Goal: Task Accomplishment & Management: Manage account settings

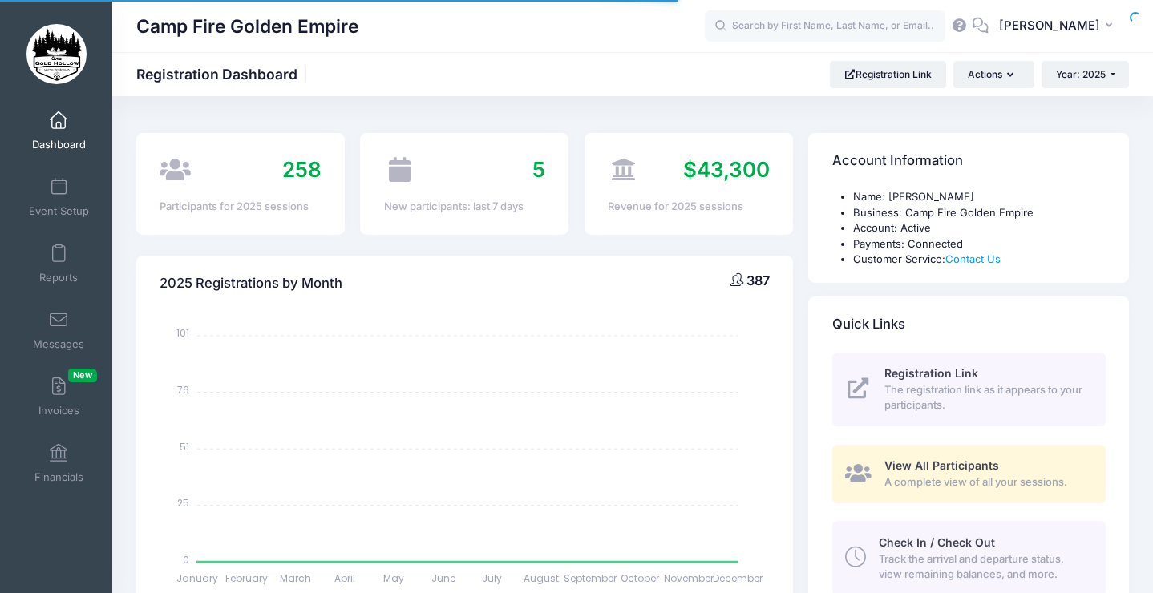
select select
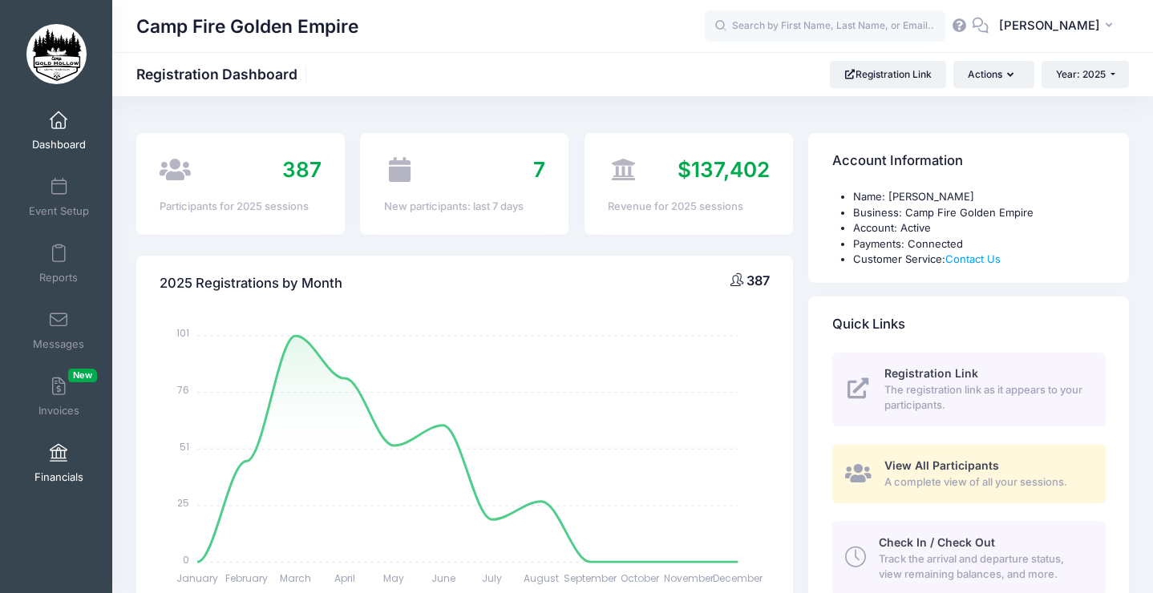
click at [59, 459] on span at bounding box center [59, 454] width 0 height 18
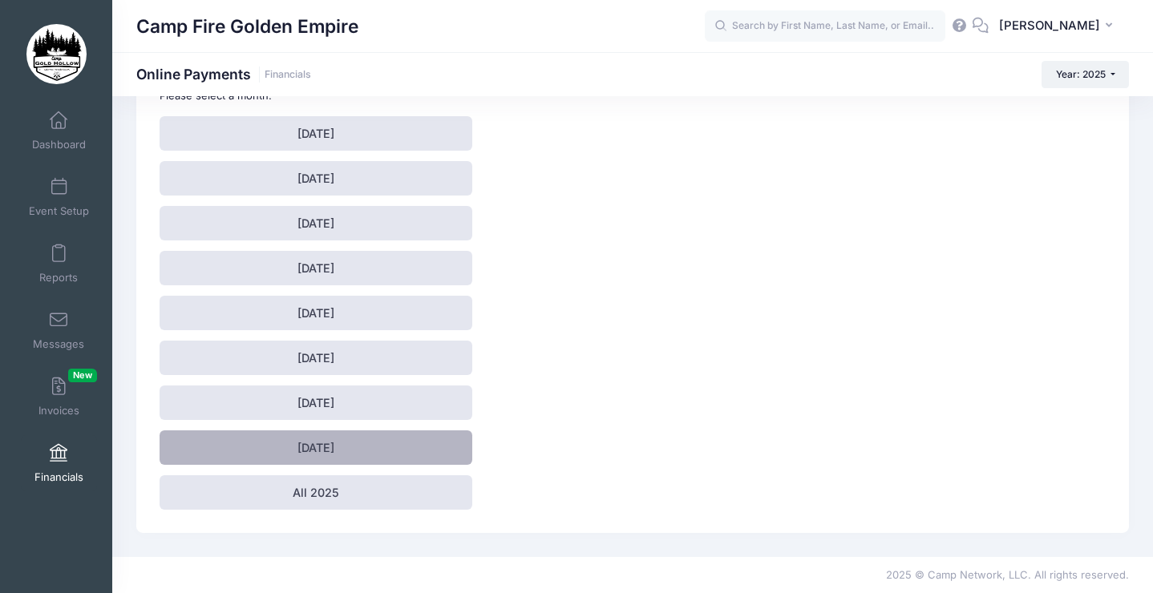
click at [348, 450] on link "[DATE]" at bounding box center [316, 447] width 313 height 34
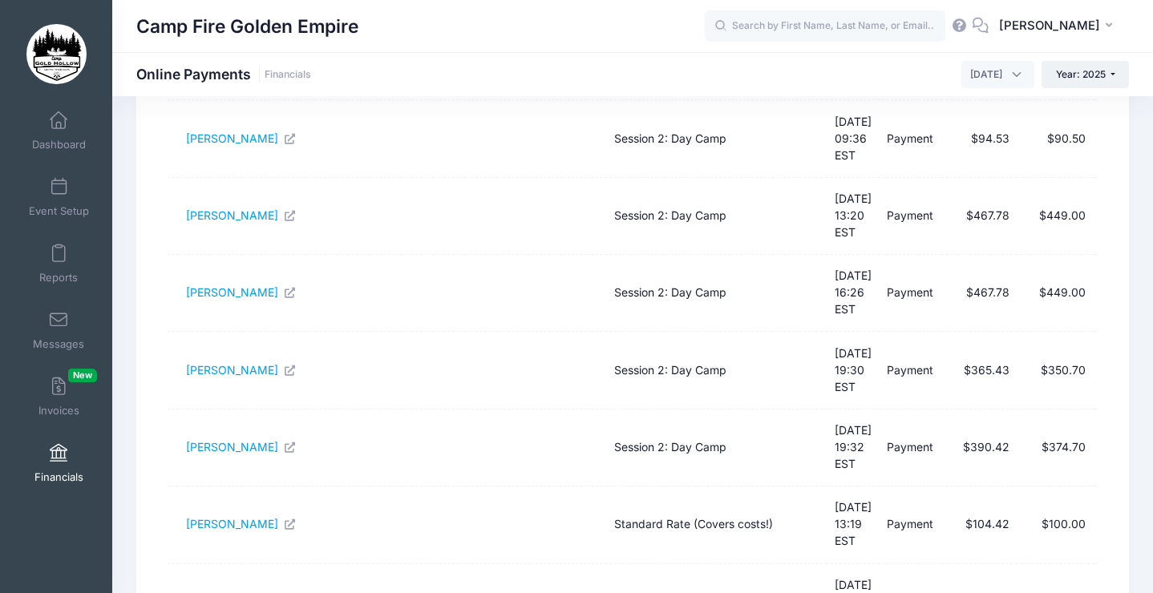
scroll to position [516, 0]
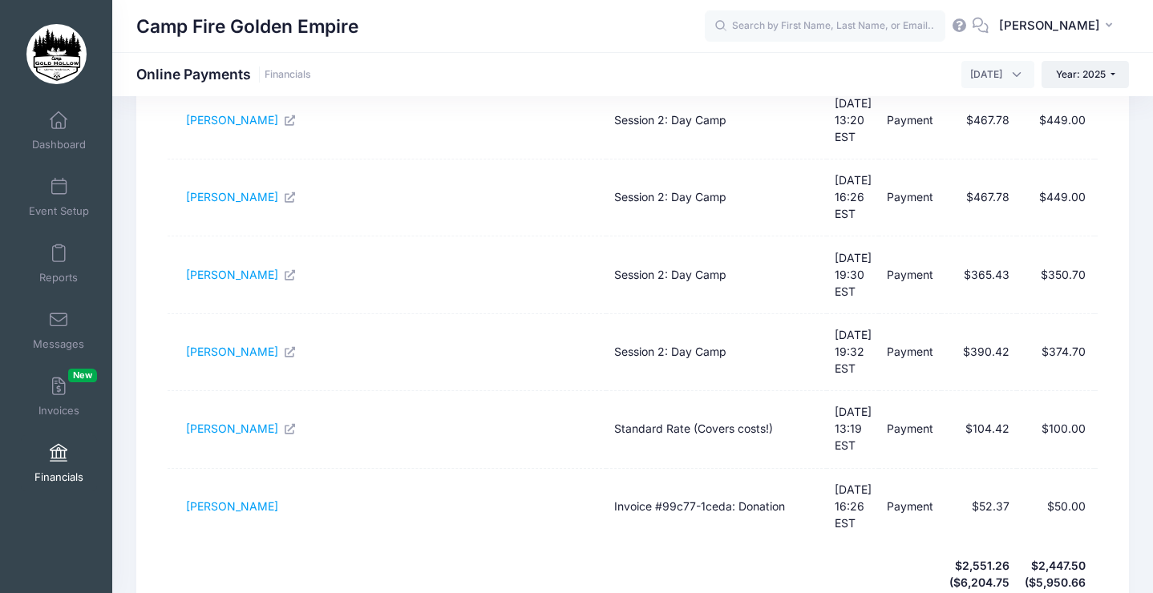
select select "50"
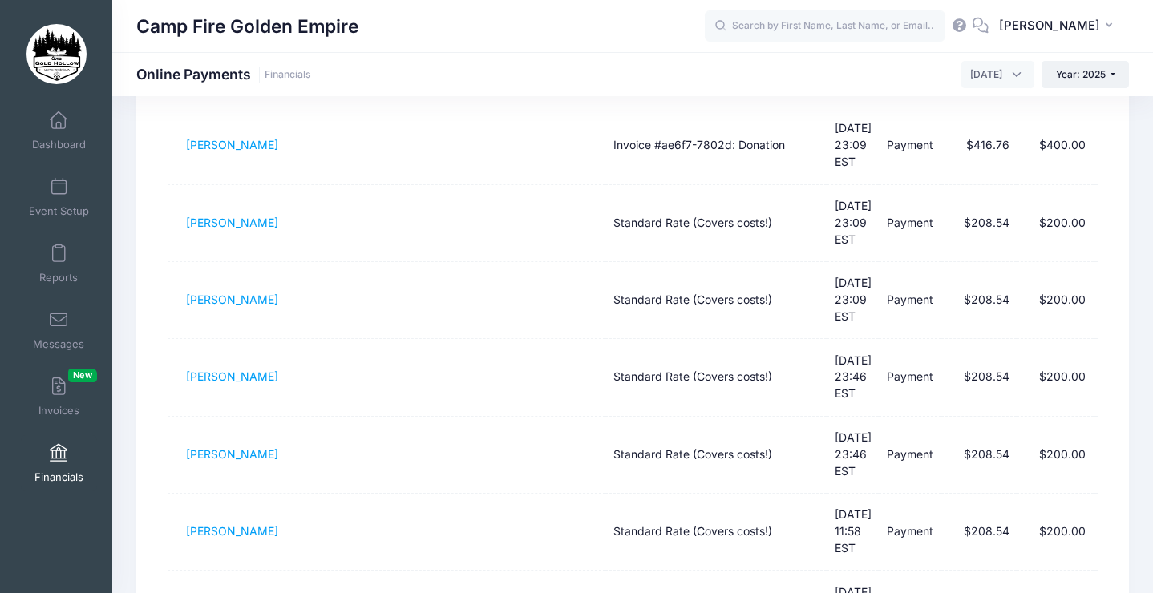
scroll to position [1882, 0]
drag, startPoint x: 185, startPoint y: 245, endPoint x: 362, endPoint y: 344, distance: 202.7
click at [362, 344] on tbody "Marilyn Simons Day Tripper Rate (For those who can't spend the night) 07/31/202…" at bounding box center [633, 28] width 930 height 3243
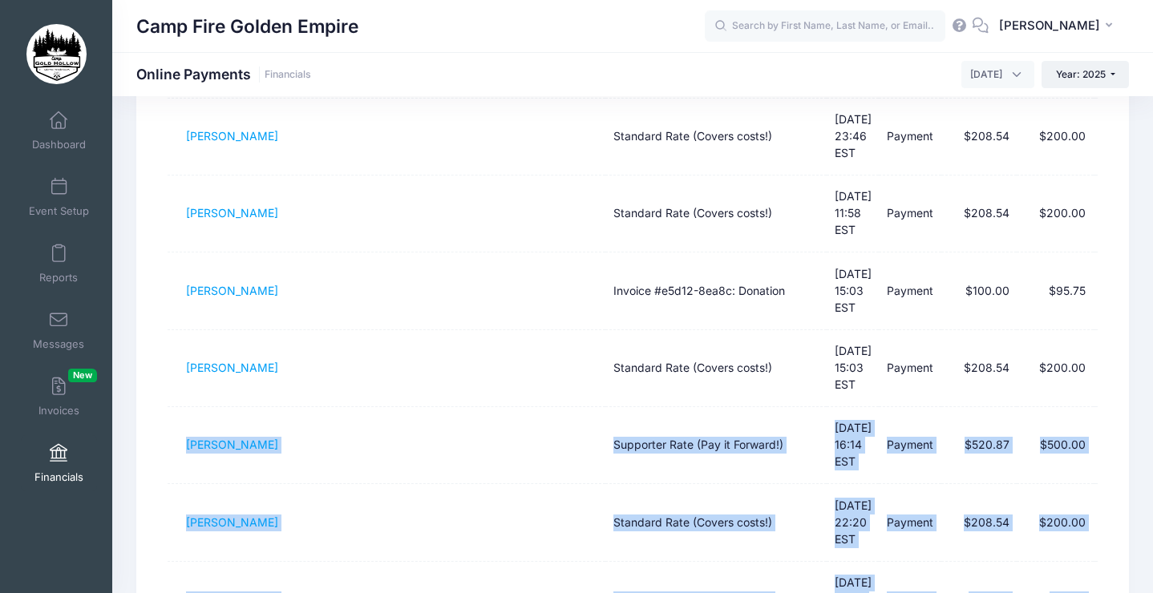
scroll to position [2450, 0]
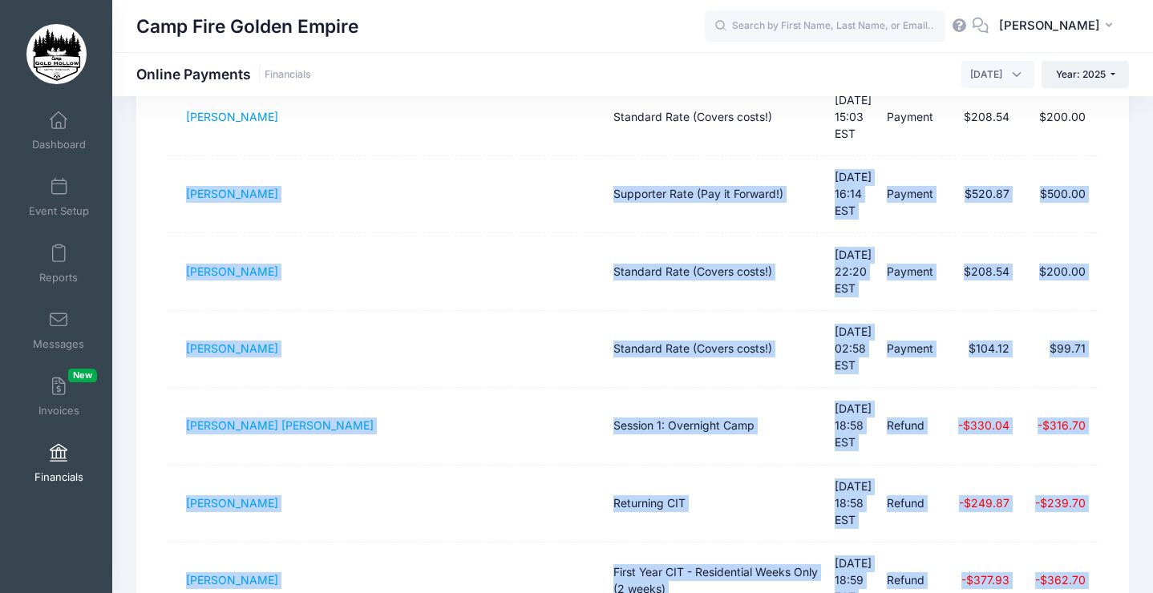
drag, startPoint x: 174, startPoint y: 230, endPoint x: 1087, endPoint y: 342, distance: 919.9
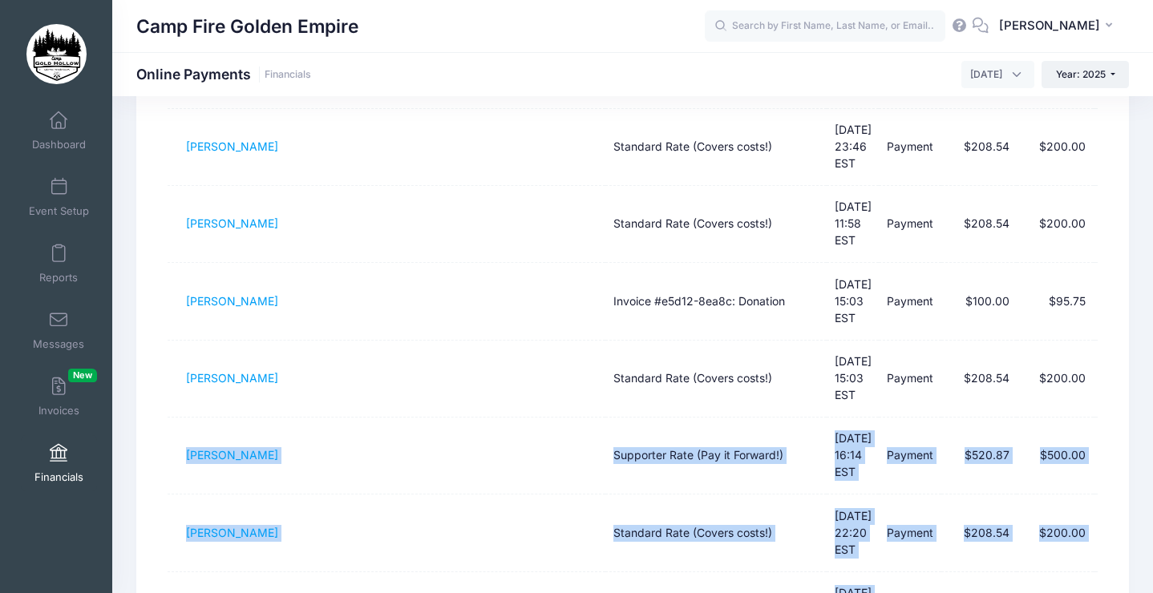
scroll to position [2185, 0]
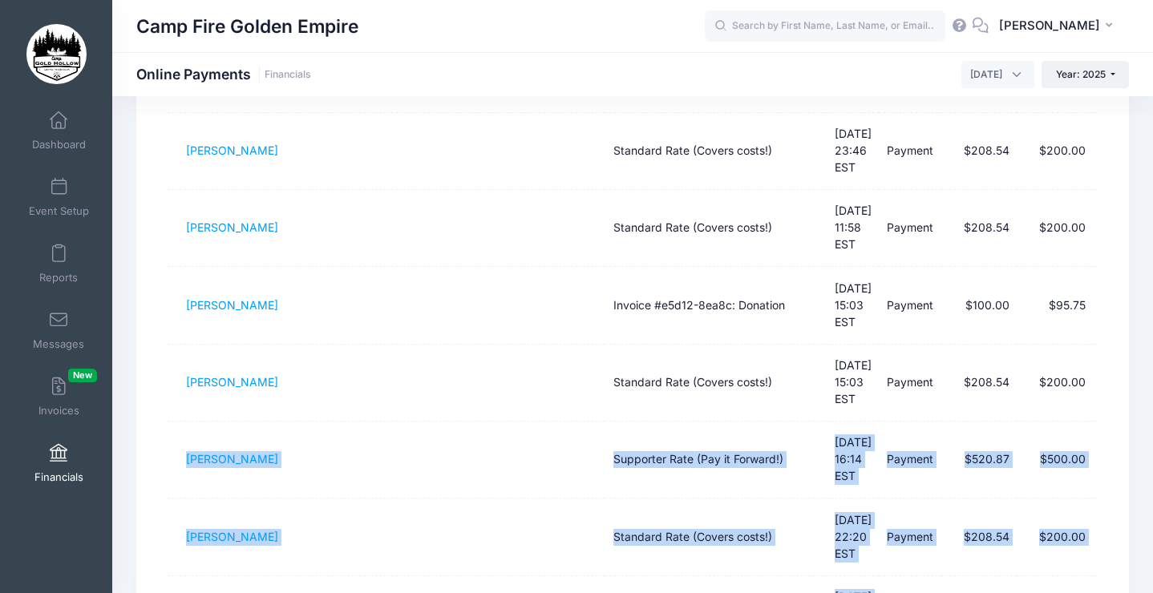
copy tbody "Holly Hope Supporter Rate (Pay it Forward!) 08/21/2025 16:14 EST Payment $520.8…"
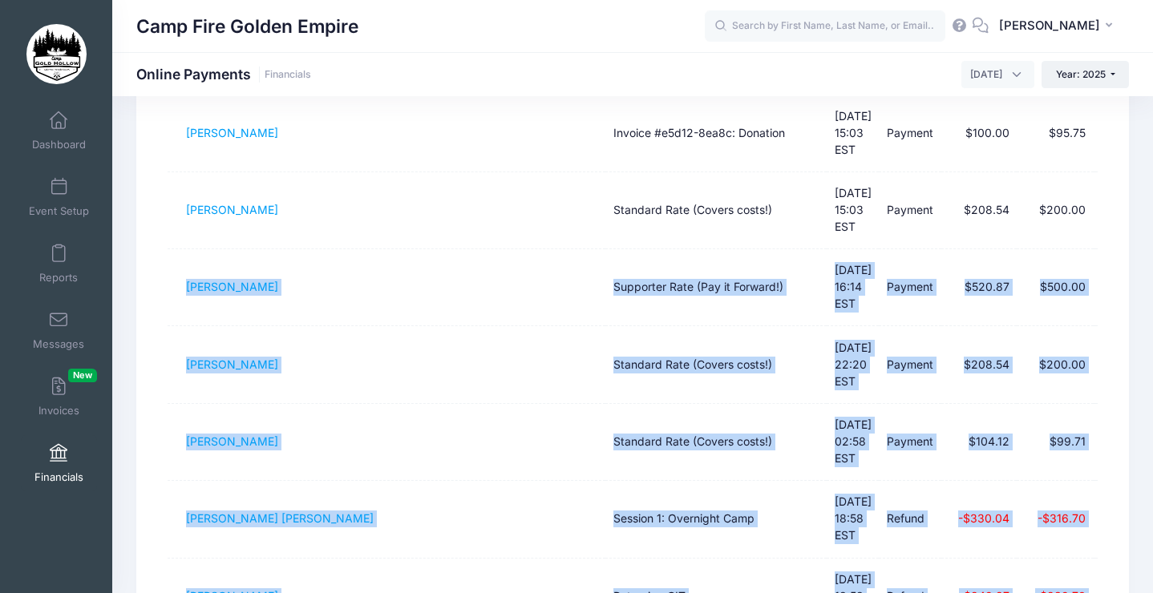
scroll to position [2359, 0]
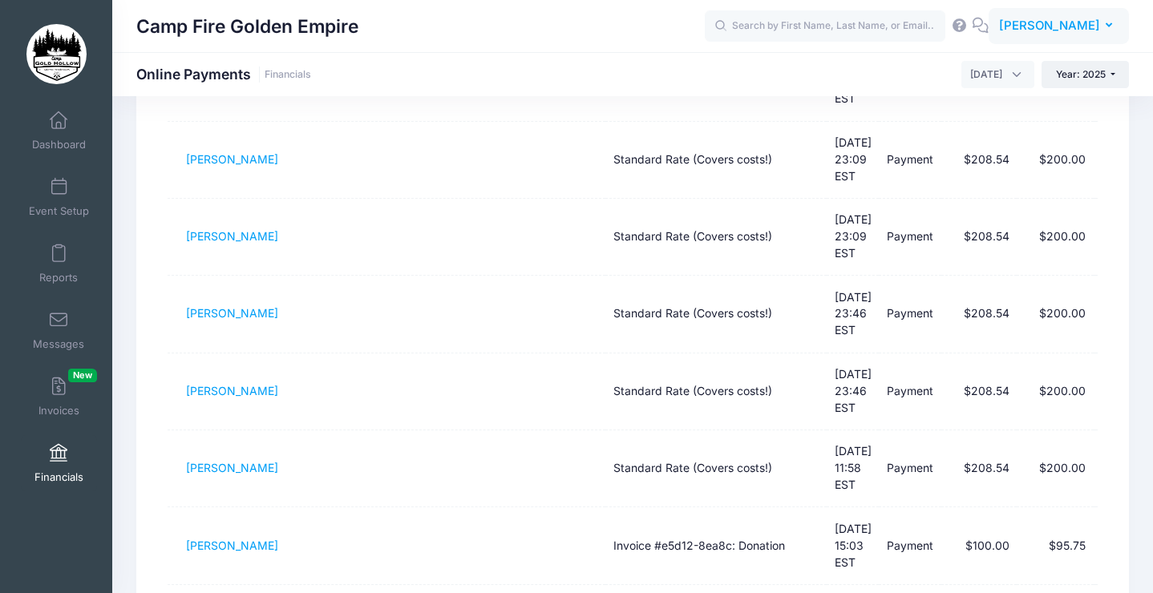
scroll to position [1910, 0]
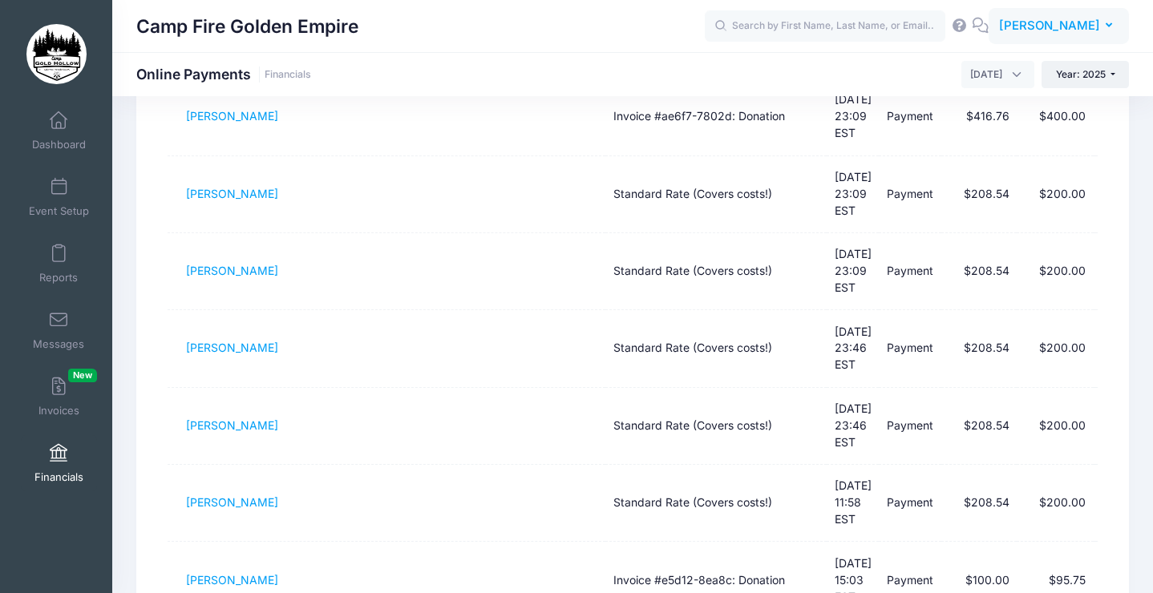
click at [1079, 28] on span "[PERSON_NAME]" at bounding box center [1049, 26] width 101 height 18
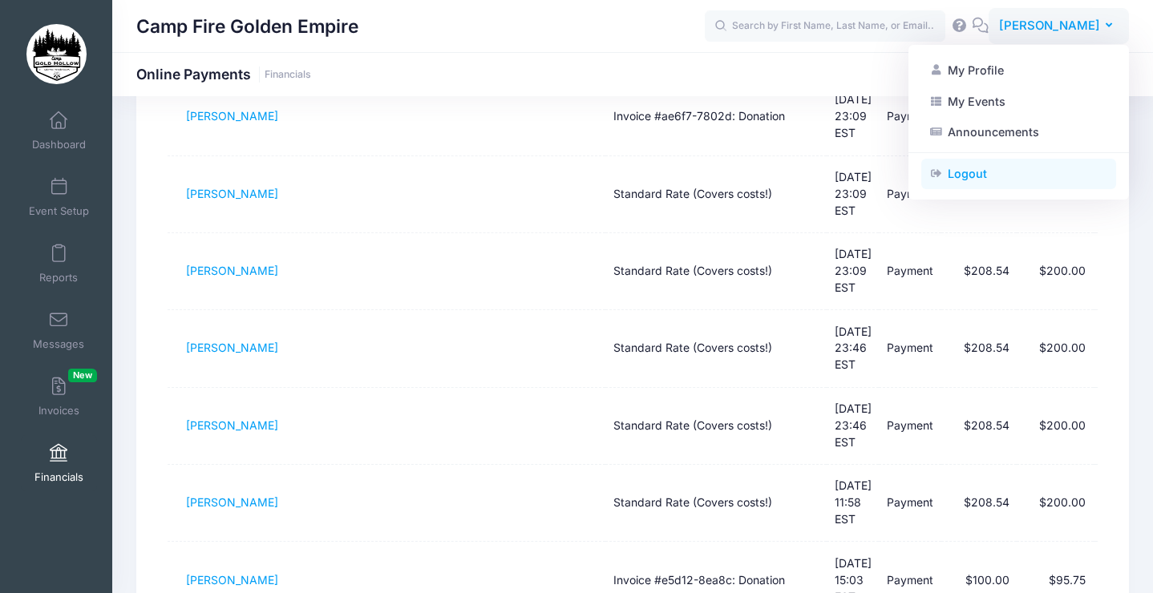
click at [1030, 181] on link "Logout" at bounding box center [1018, 174] width 195 height 30
